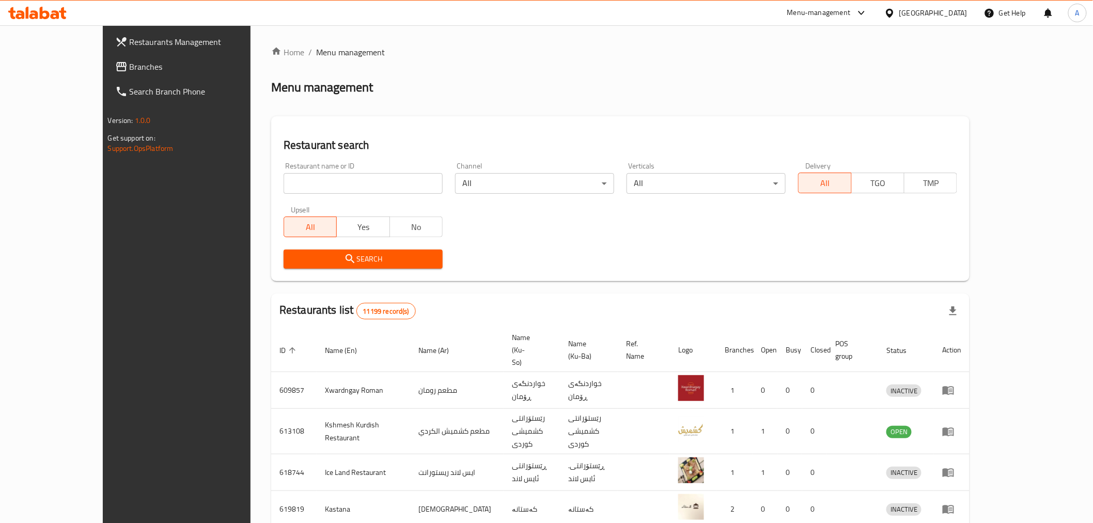
click at [353, 186] on input "search" at bounding box center [363, 183] width 159 height 21
type input "hatom"
click button "Search" at bounding box center [363, 258] width 159 height 19
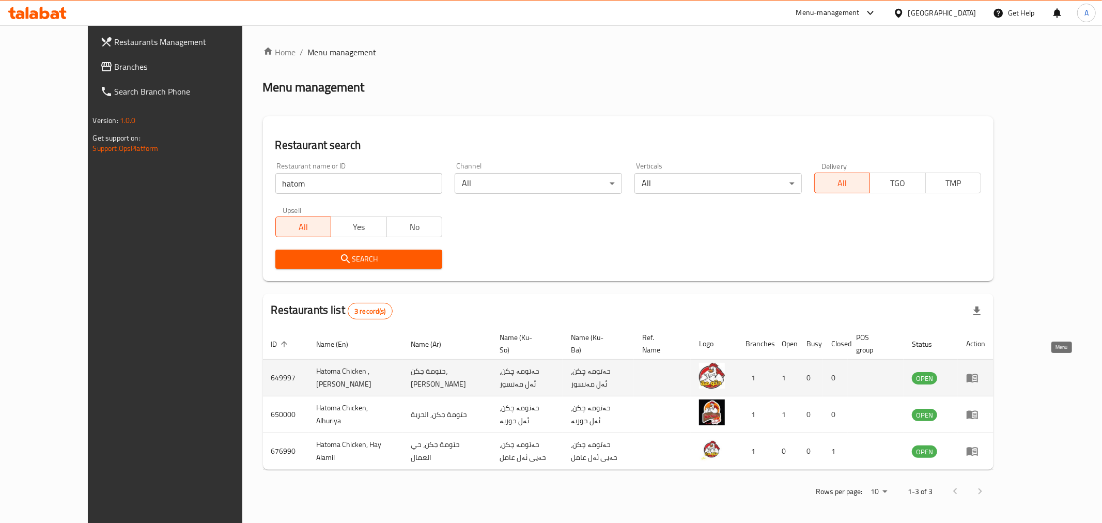
click at [978, 374] on icon "enhanced table" at bounding box center [971, 378] width 11 height 9
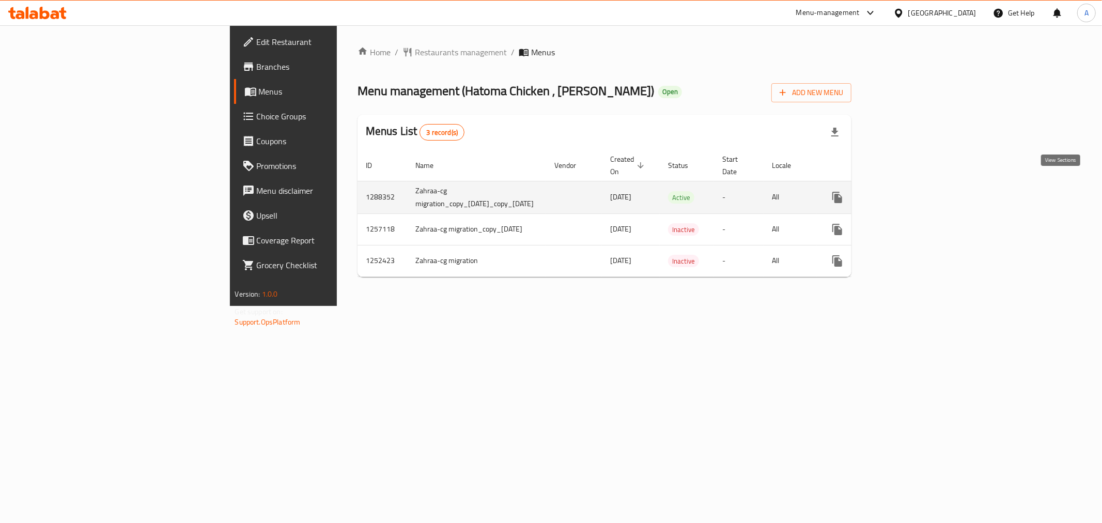
click at [918, 191] on icon "enhanced table" at bounding box center [911, 197] width 12 height 12
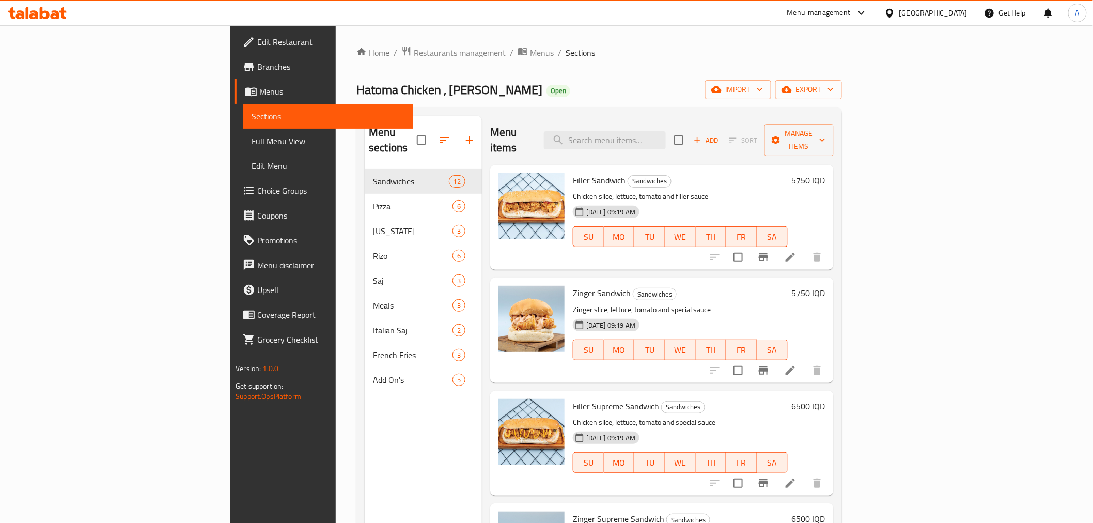
click at [356, 93] on span "Hatoma Chicken , [PERSON_NAME]" at bounding box center [449, 89] width 186 height 23
click at [356, 90] on span "Hatoma Chicken , [PERSON_NAME]" at bounding box center [449, 89] width 186 height 23
click at [257, 66] on span "Branches" at bounding box center [330, 66] width 147 height 12
